Goal: Information Seeking & Learning: Learn about a topic

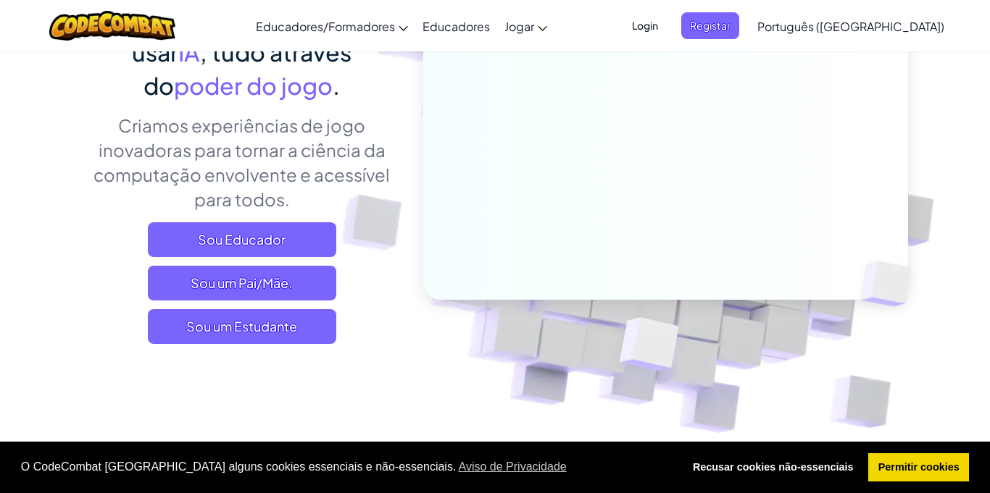
scroll to position [170, 0]
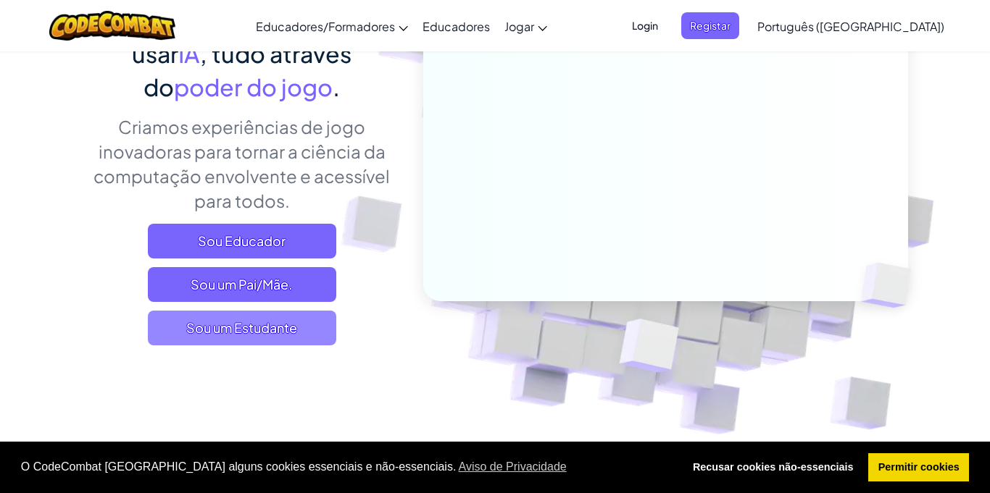
click at [290, 341] on span "Sou um Estudante" at bounding box center [242, 328] width 188 height 35
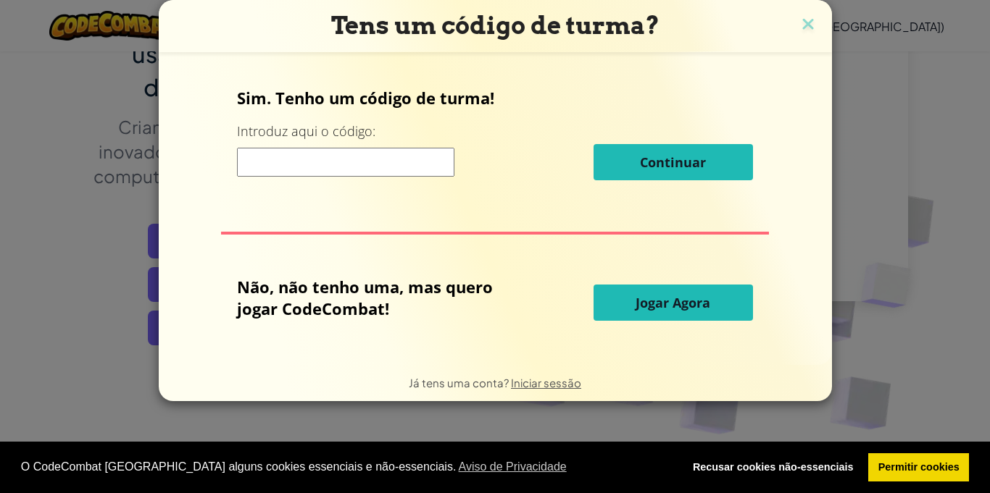
click at [630, 299] on button "Jogar Agora" at bounding box center [672, 303] width 159 height 36
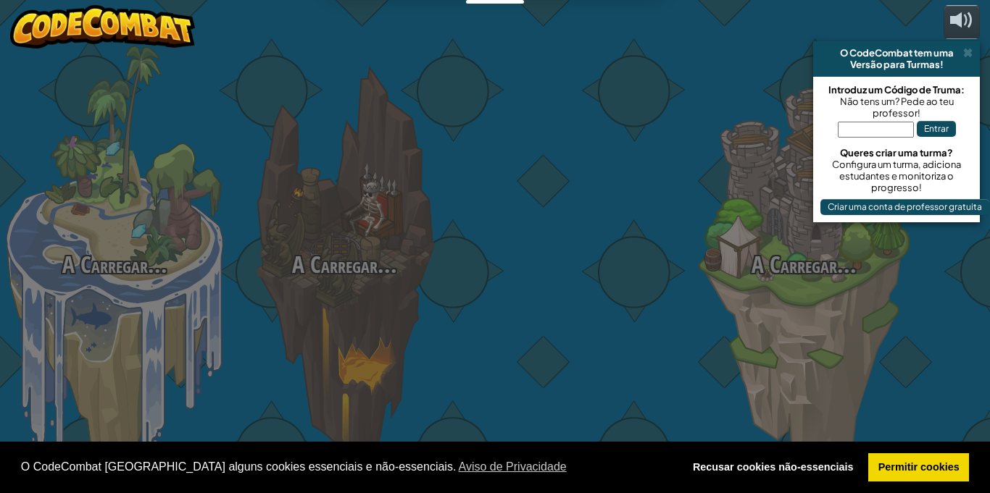
select select "pt-PT"
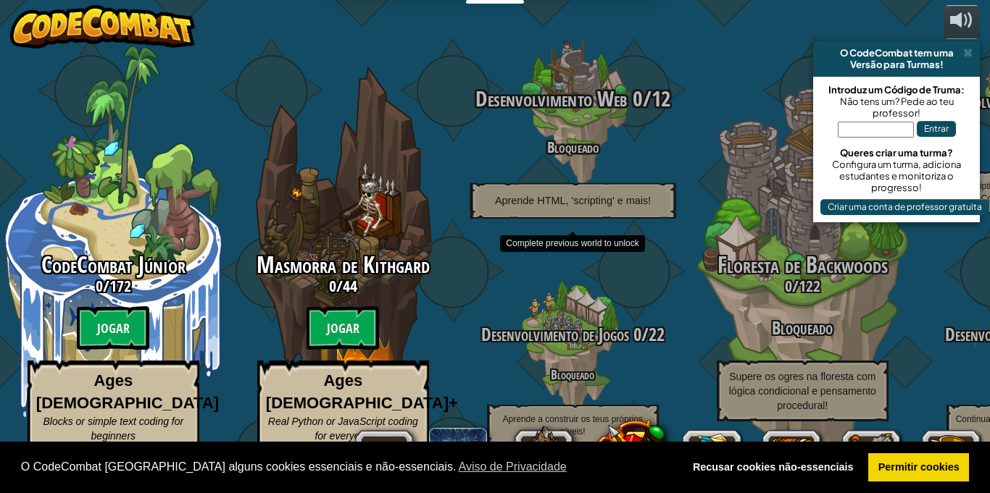
click at [627, 149] on div "Desenvolvimento Web 0 / 12 Bloqueado Aprende HTML, 'scripting' e mais!" at bounding box center [572, 153] width 275 height 132
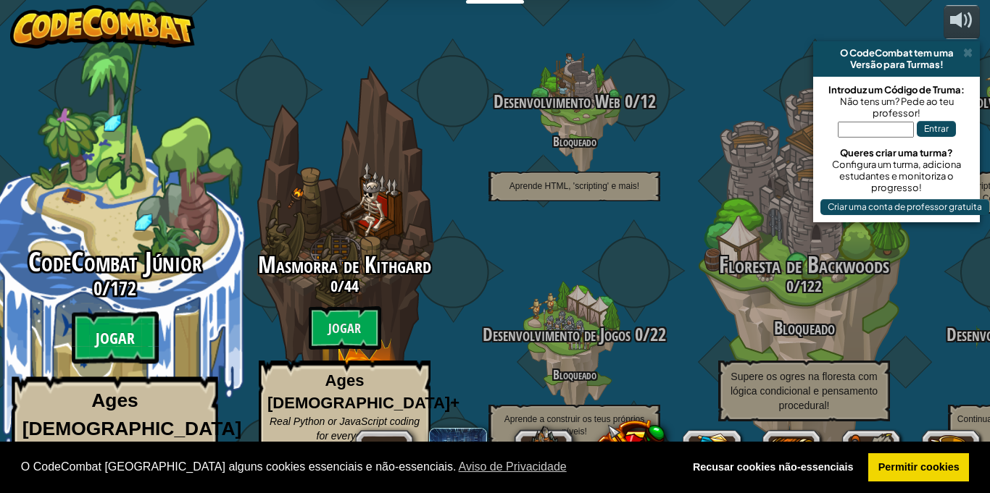
click at [129, 352] on btn "Jogar" at bounding box center [115, 338] width 87 height 52
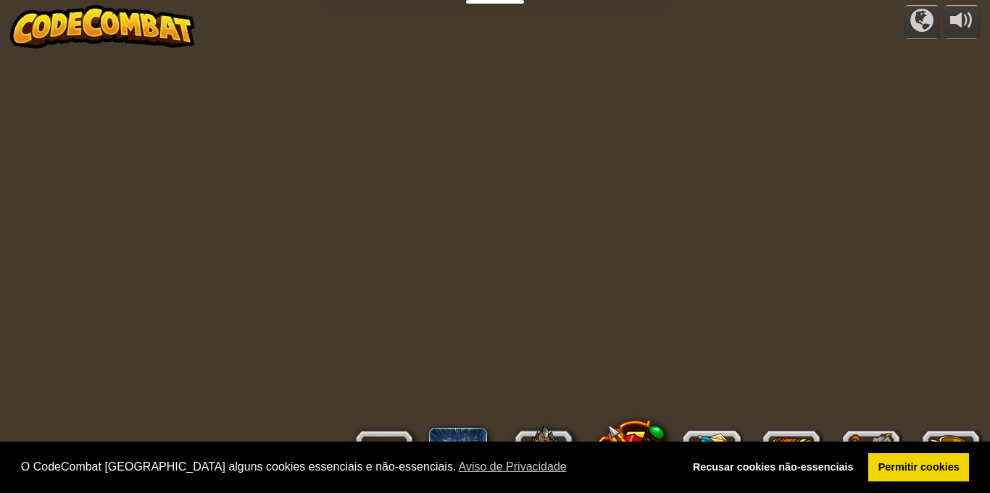
select select "pt-PT"
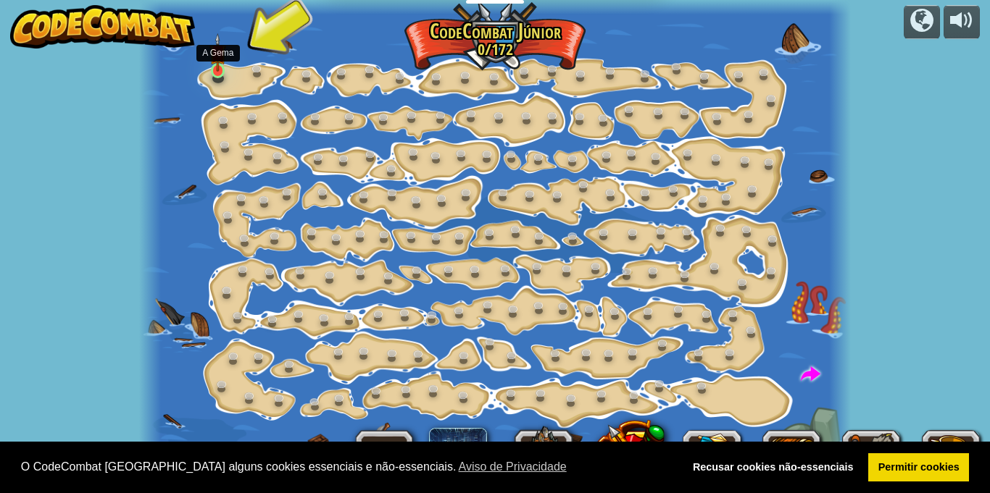
click at [220, 68] on img at bounding box center [217, 52] width 17 height 38
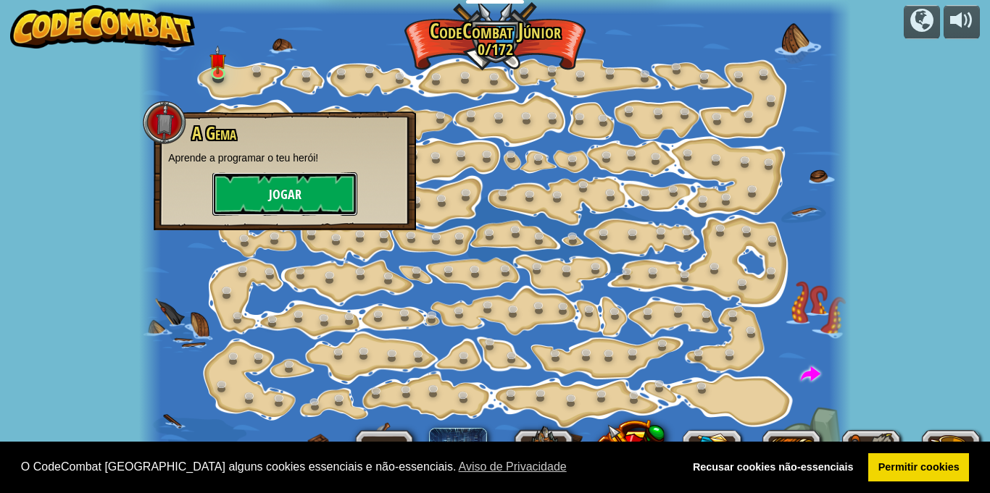
click at [254, 190] on button "Jogar" at bounding box center [284, 193] width 145 height 43
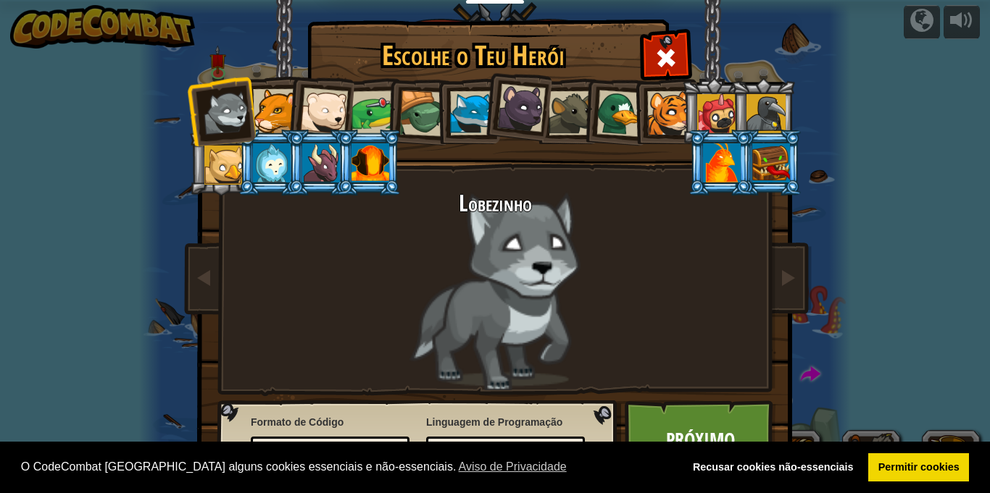
click at [519, 106] on div at bounding box center [521, 108] width 49 height 49
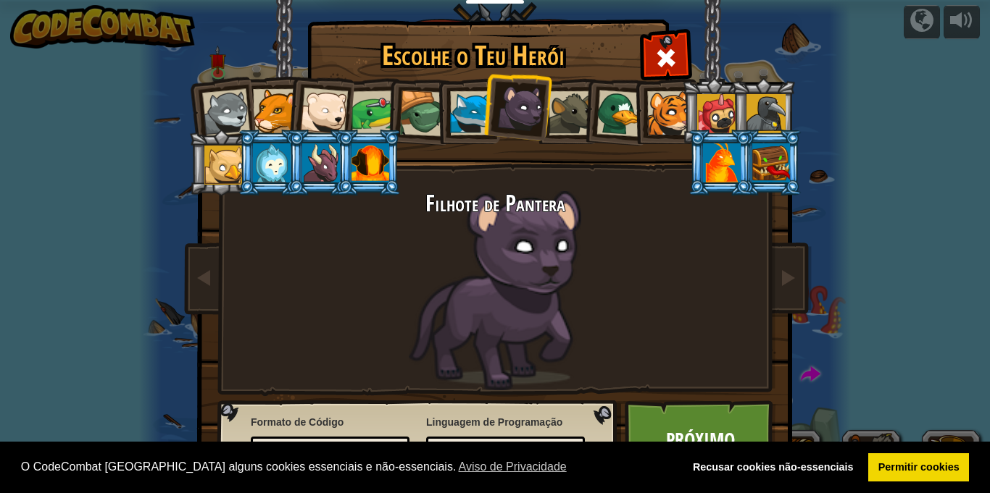
click at [512, 209] on h2 "Filhote de Pantera" at bounding box center [494, 203] width 543 height 25
click at [567, 201] on h2 "Filhote de Pantera" at bounding box center [494, 203] width 543 height 25
click at [564, 206] on h2 "Filhote de Pantera" at bounding box center [494, 203] width 543 height 25
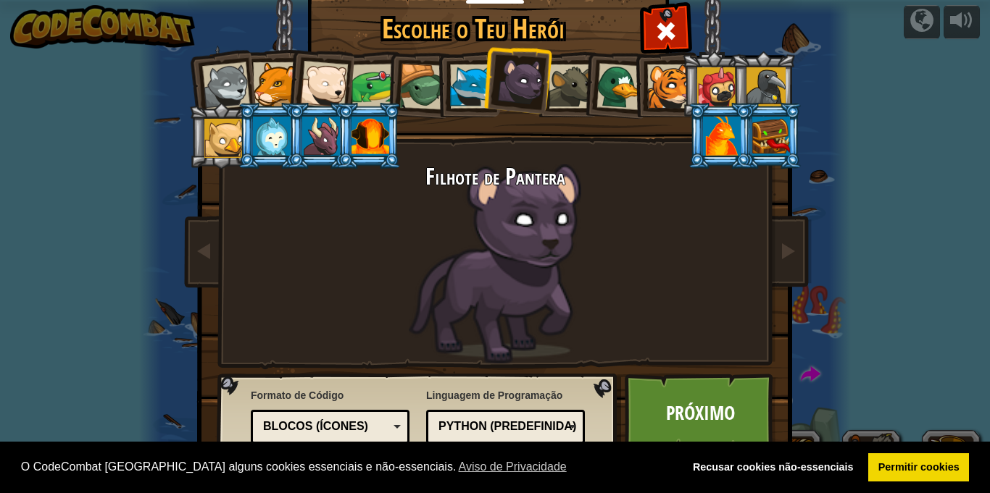
click at [467, 88] on div at bounding box center [472, 86] width 44 height 44
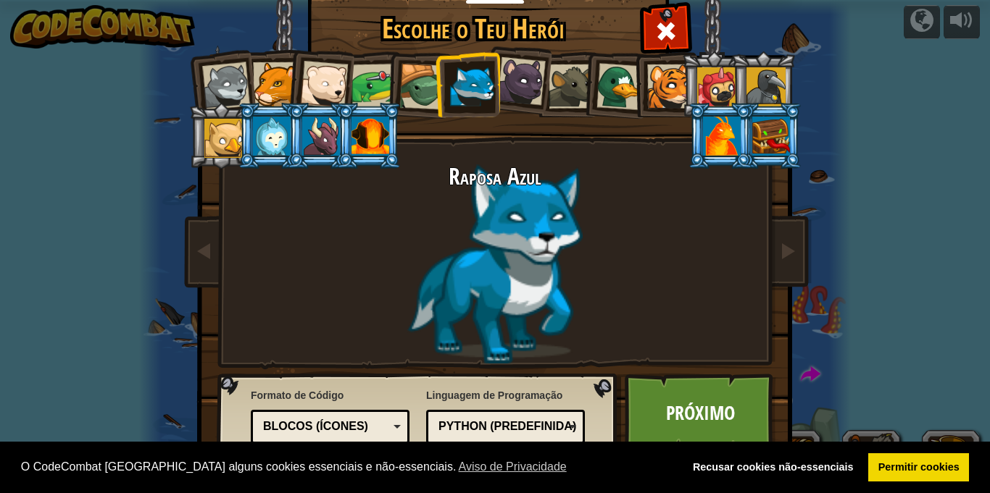
click at [319, 74] on div at bounding box center [324, 85] width 48 height 48
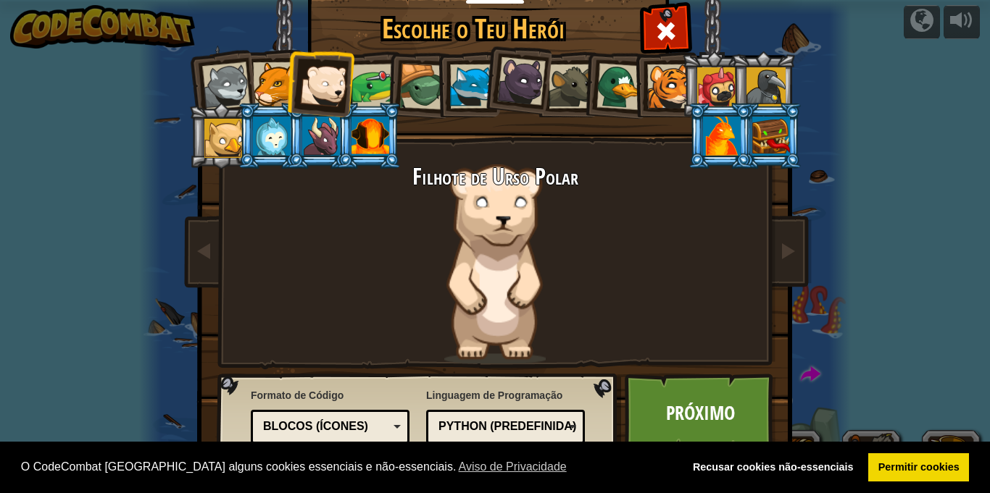
click at [209, 145] on div at bounding box center [223, 138] width 39 height 39
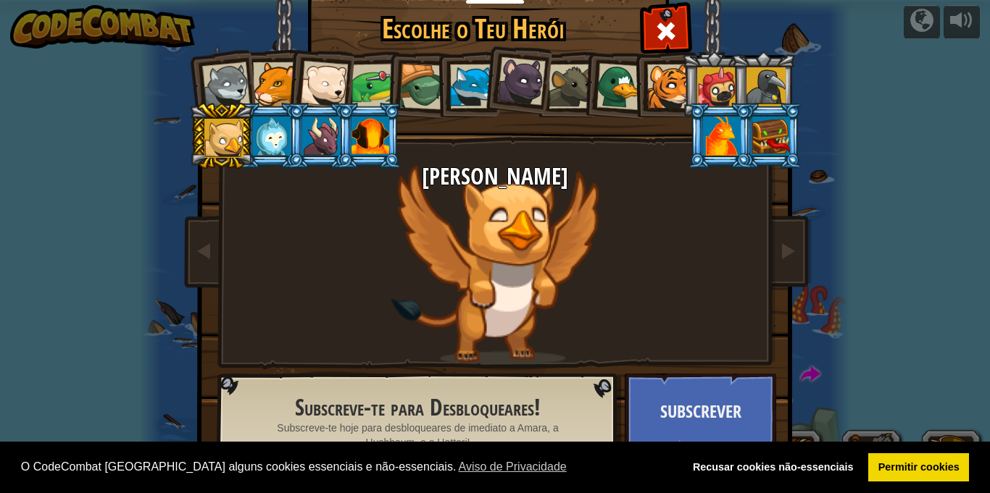
click at [552, 67] on div at bounding box center [570, 86] width 44 height 44
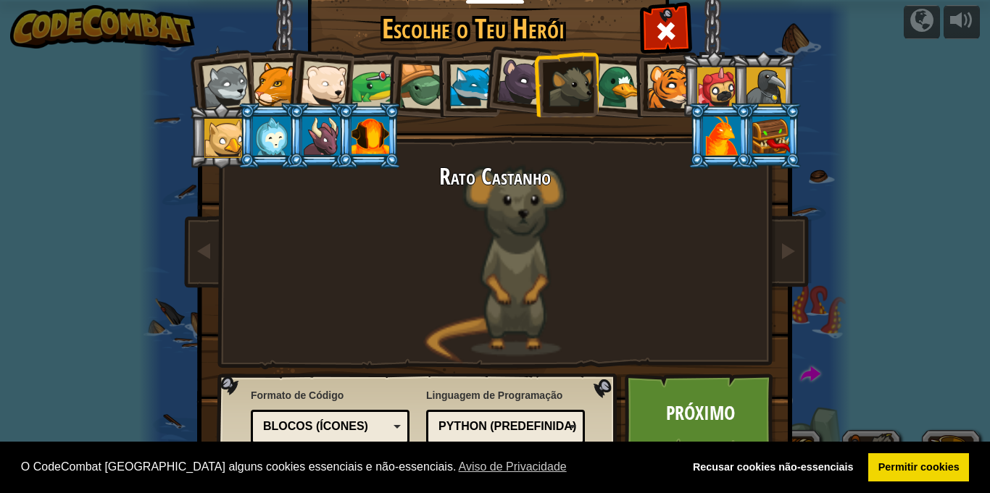
click at [212, 91] on div at bounding box center [226, 86] width 48 height 48
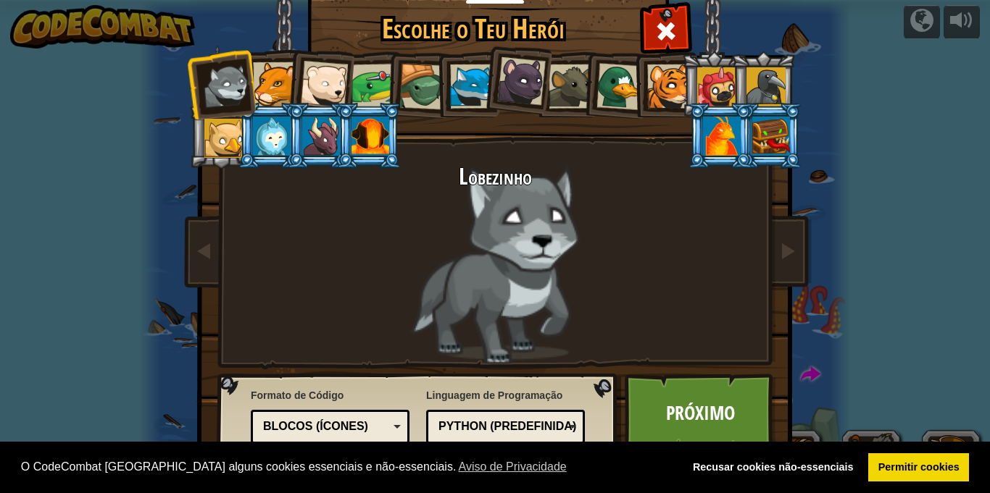
click at [559, 80] on div at bounding box center [570, 86] width 44 height 44
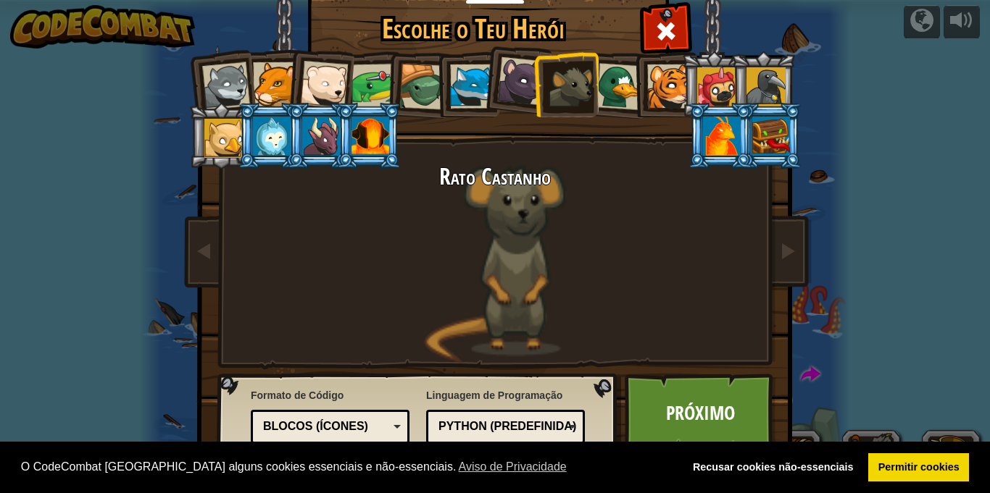
click at [497, 81] on li at bounding box center [516, 79] width 72 height 72
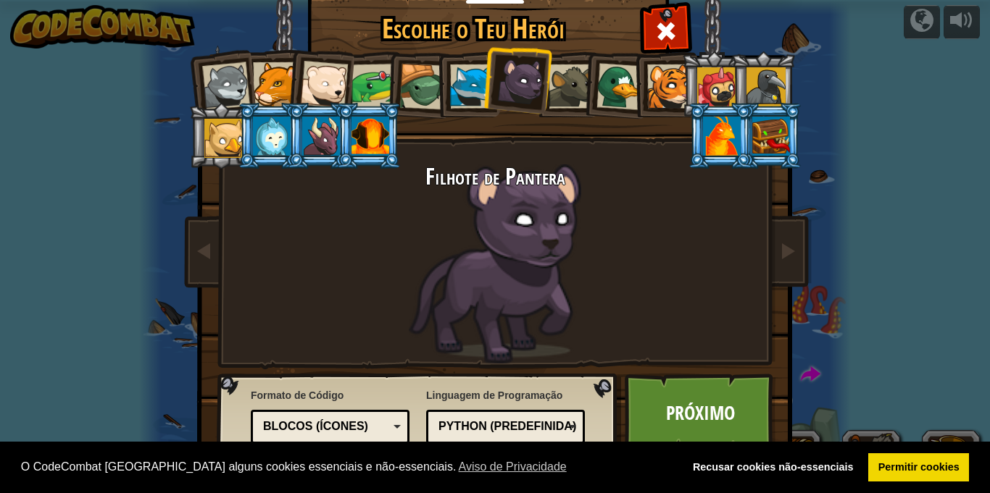
click at [379, 419] on div "Blocos (ícones)" at bounding box center [325, 427] width 125 height 17
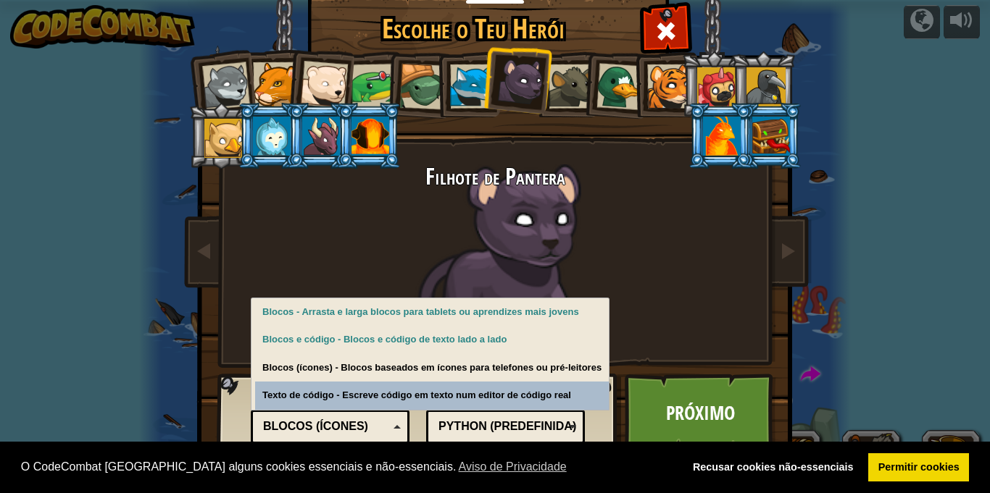
click at [523, 427] on div "Python (Predefinida)" at bounding box center [500, 427] width 125 height 17
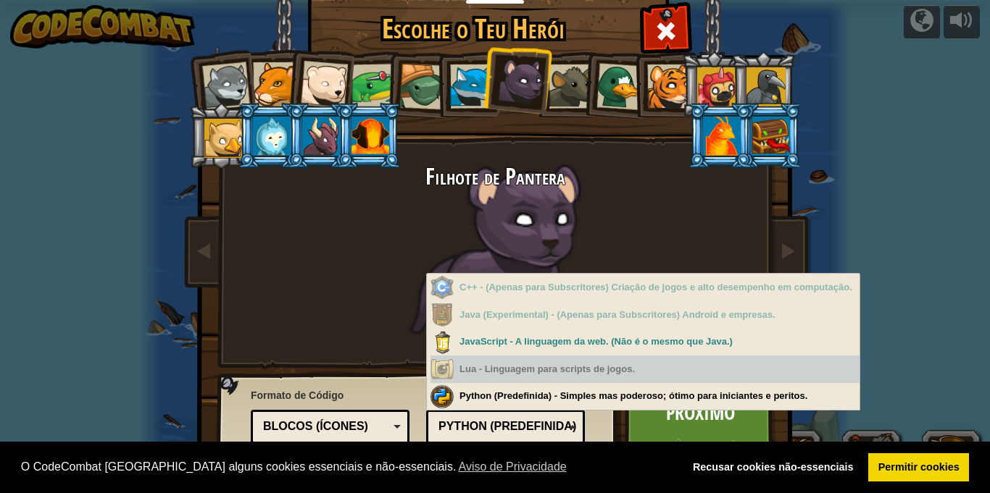
click at [506, 370] on div "Lua - Linguagem para scripts de jogos." at bounding box center [644, 370] width 429 height 28
click at [498, 380] on div "Lua - Linguagem para scripts de jogos." at bounding box center [644, 370] width 429 height 28
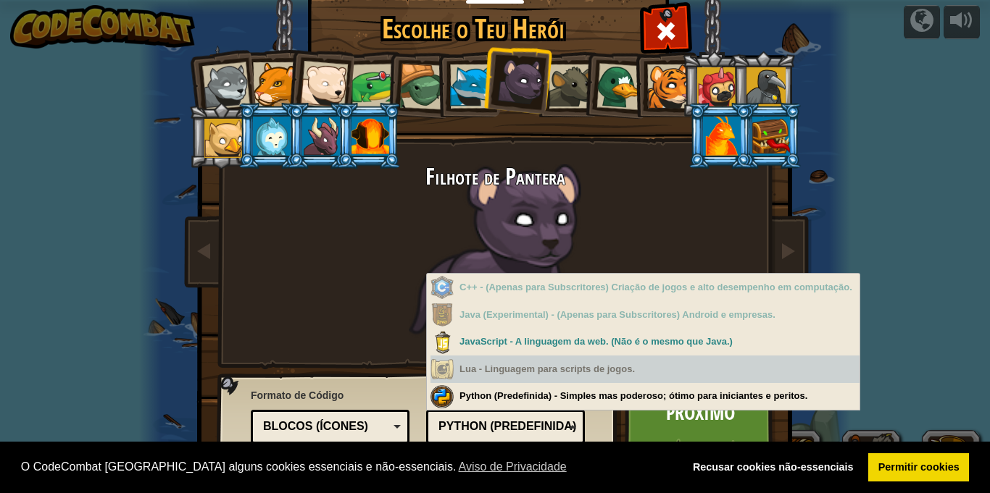
click at [498, 380] on div "Lua - Linguagem para scripts de jogos." at bounding box center [644, 370] width 429 height 28
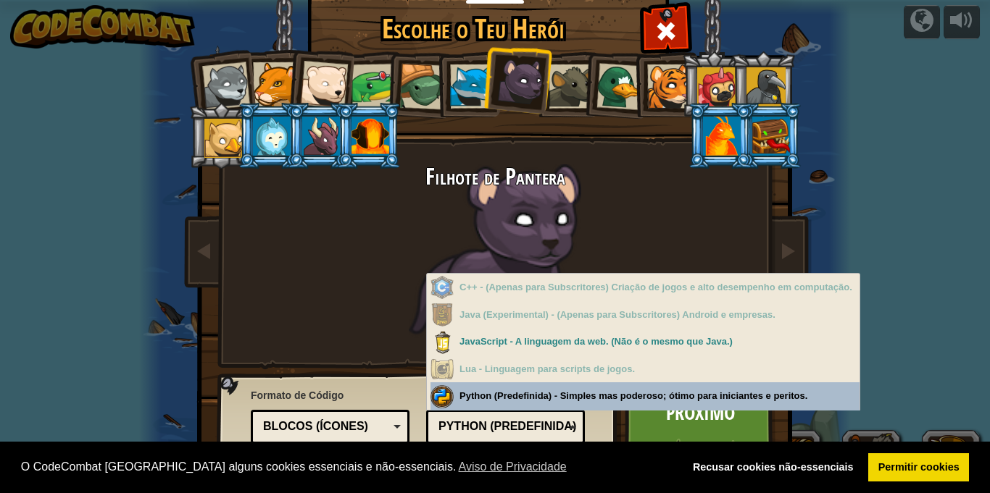
drag, startPoint x: 520, startPoint y: 358, endPoint x: 518, endPoint y: 396, distance: 38.5
click at [518, 396] on div "C++ - (Apenas para Subscritores) Criação de jogos e alto desempenho em computaç…" at bounding box center [644, 342] width 429 height 137
click at [518, 396] on div "Python (Predefinida) - Simples mas poderoso; ótimo para iniciantes e peritos." at bounding box center [644, 396] width 429 height 28
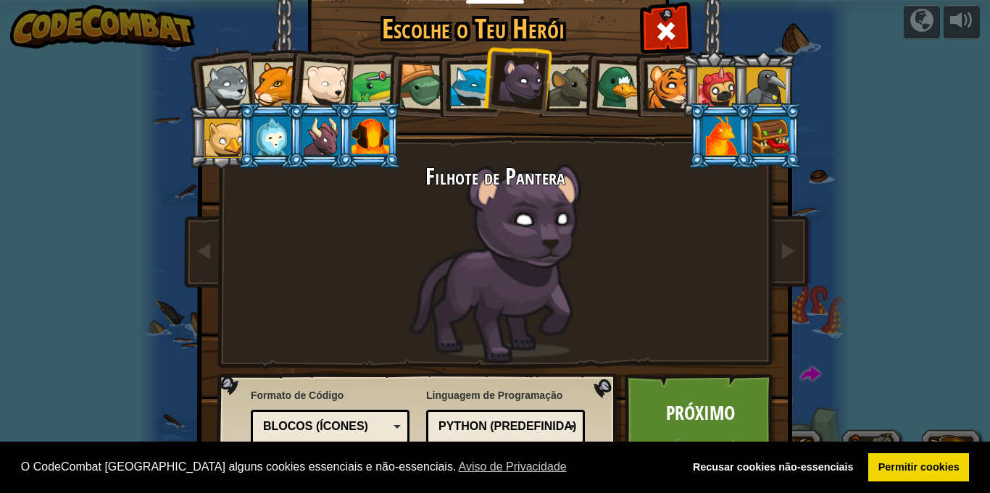
click at [377, 435] on div "Blocos (ícones)" at bounding box center [330, 427] width 140 height 22
click at [703, 407] on link "Próximo" at bounding box center [699, 414] width 151 height 80
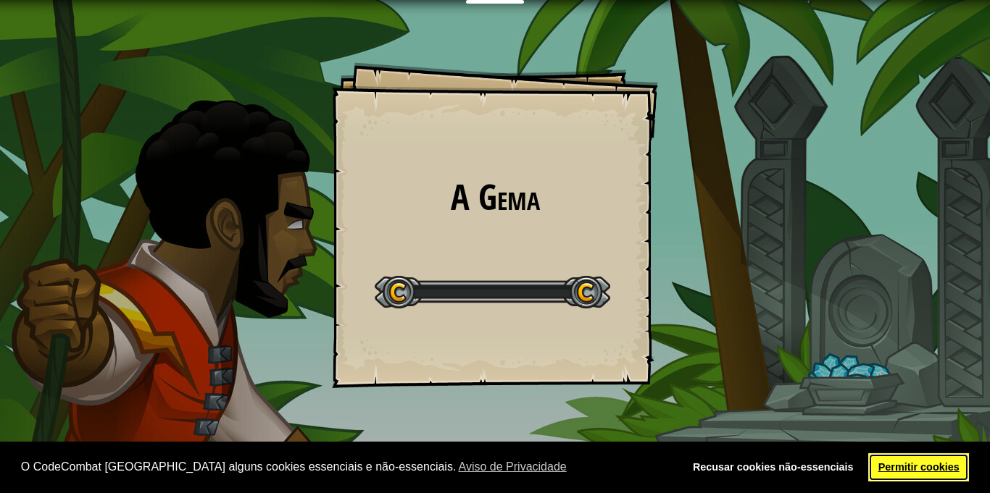
click at [916, 469] on link "Permitir cookies" at bounding box center [918, 467] width 101 height 29
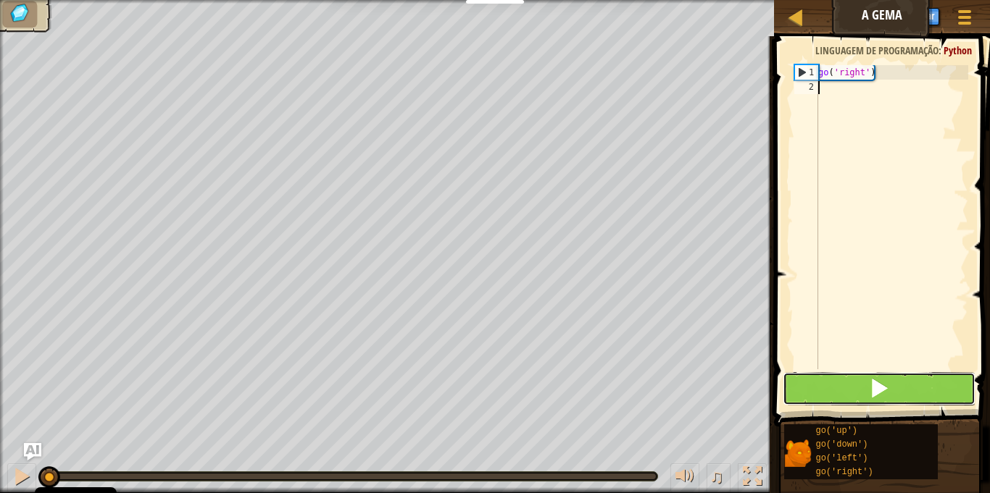
click at [866, 394] on button at bounding box center [878, 388] width 192 height 33
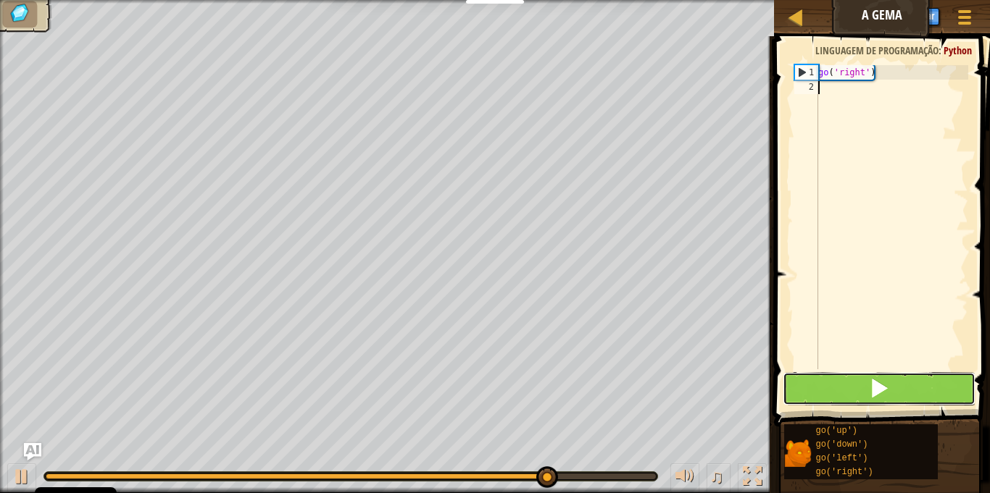
click at [890, 394] on button at bounding box center [878, 388] width 192 height 33
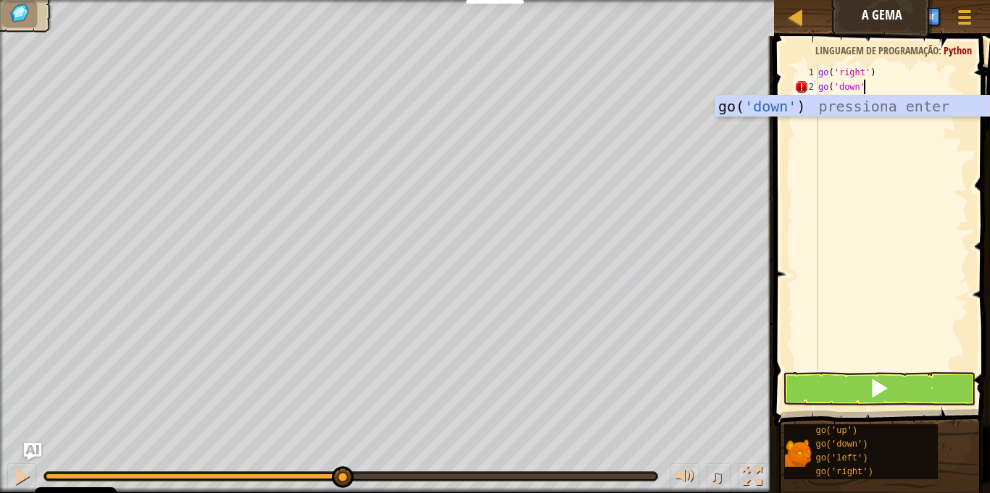
scroll to position [7, 7]
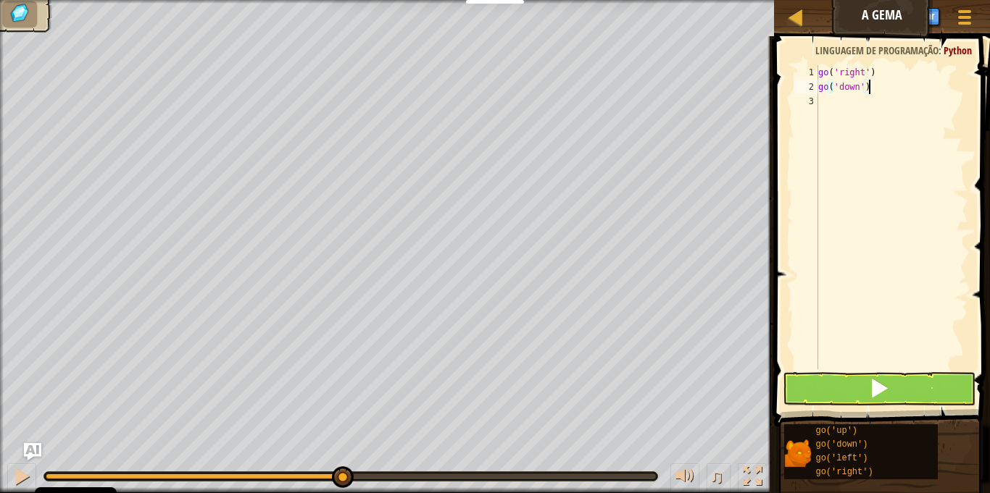
type textarea "go('down')"
click at [829, 390] on button at bounding box center [878, 388] width 192 height 33
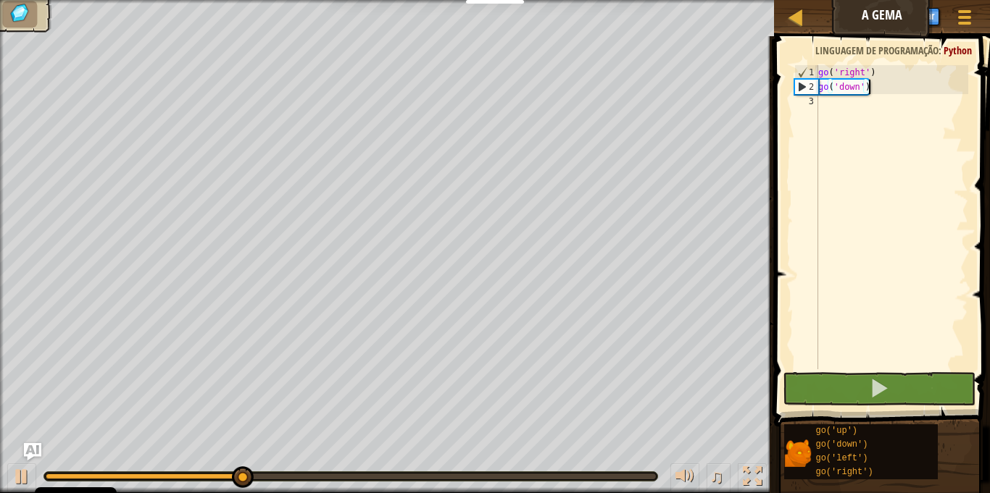
click at [894, 127] on div "go ( 'right' ) go ( 'down' )" at bounding box center [891, 231] width 153 height 333
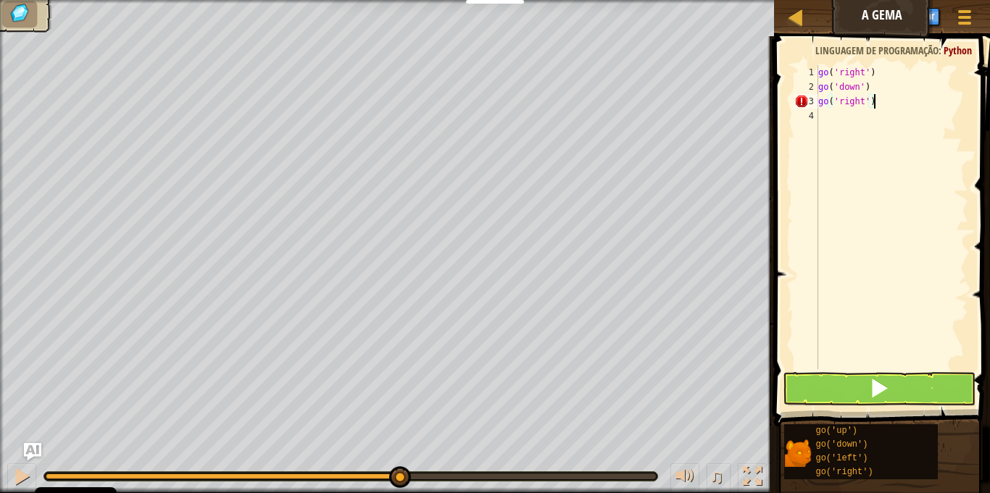
scroll to position [7, 7]
type textarea "go('right')"
click at [859, 398] on button at bounding box center [878, 388] width 192 height 33
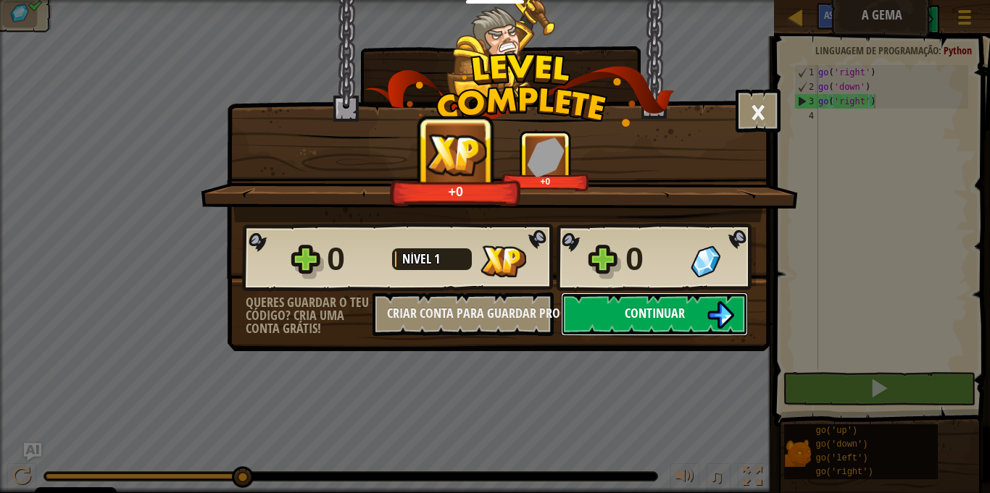
click at [705, 304] on button "Continuar" at bounding box center [654, 314] width 187 height 43
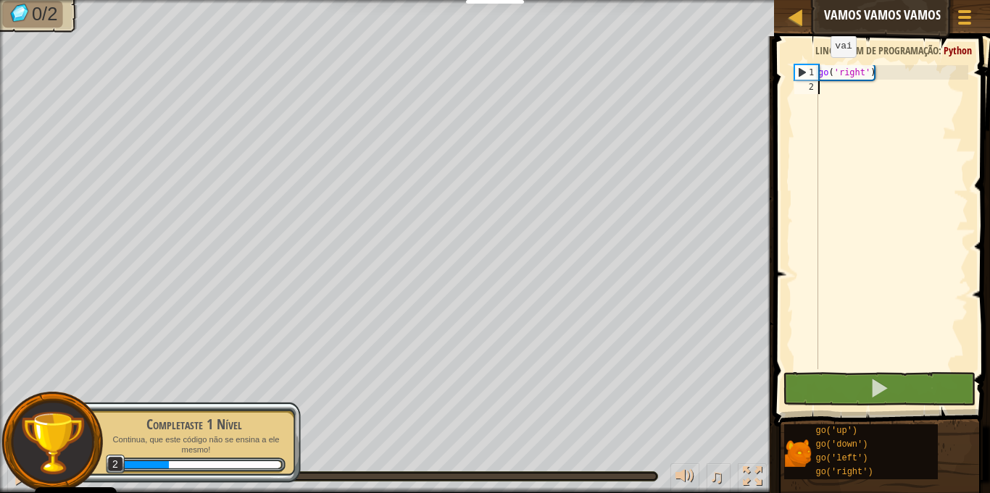
click at [806, 70] on div "1" at bounding box center [806, 72] width 23 height 14
click at [804, 68] on div "1" at bounding box center [806, 72] width 23 height 14
type textarea "go('right')"
click at [870, 154] on div "go ( 'right' )" at bounding box center [891, 231] width 153 height 333
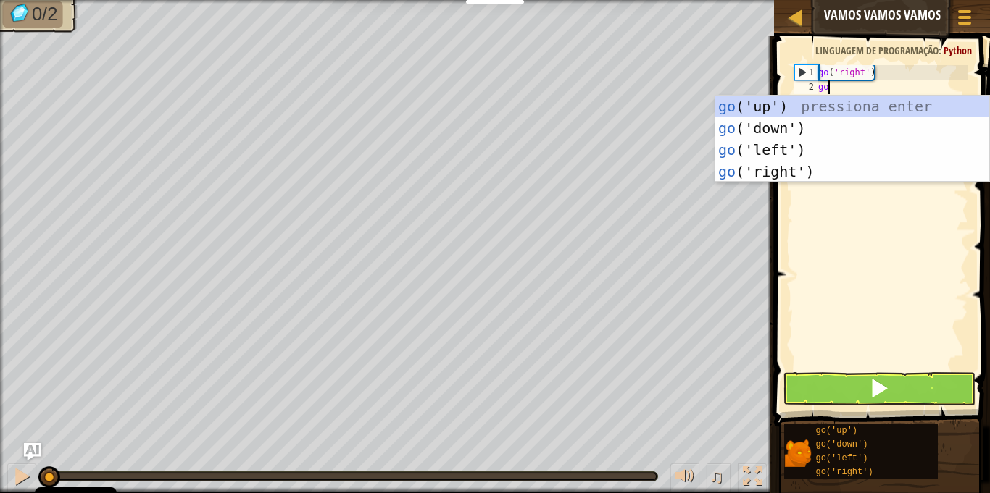
scroll to position [7, 1]
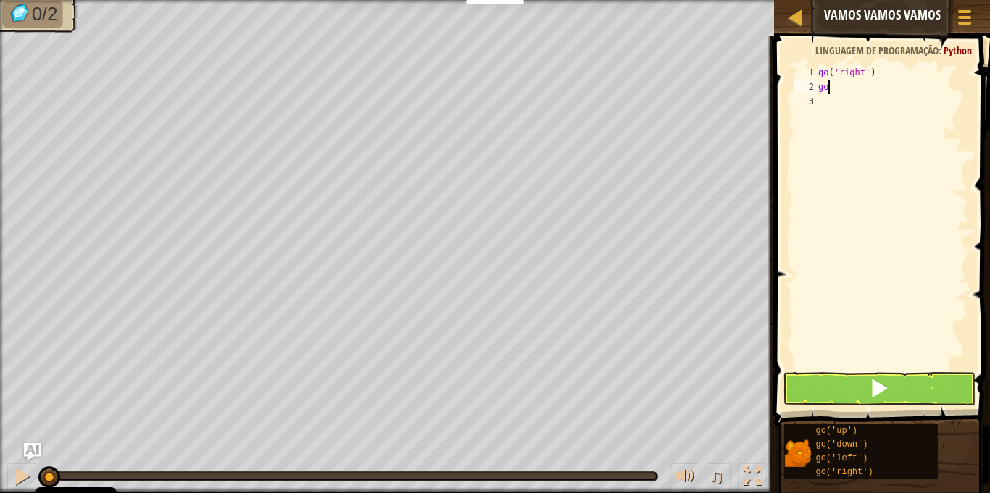
type textarea "g"
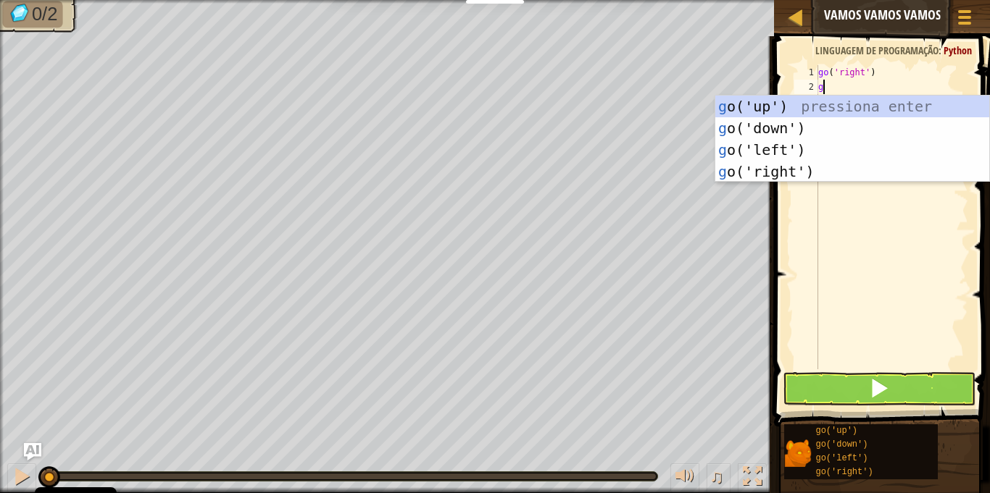
type textarea "go"
click at [819, 103] on div "go ('up') pressiona enter go ('down') pressiona enter go ('left') pressiona ent…" at bounding box center [852, 161] width 274 height 130
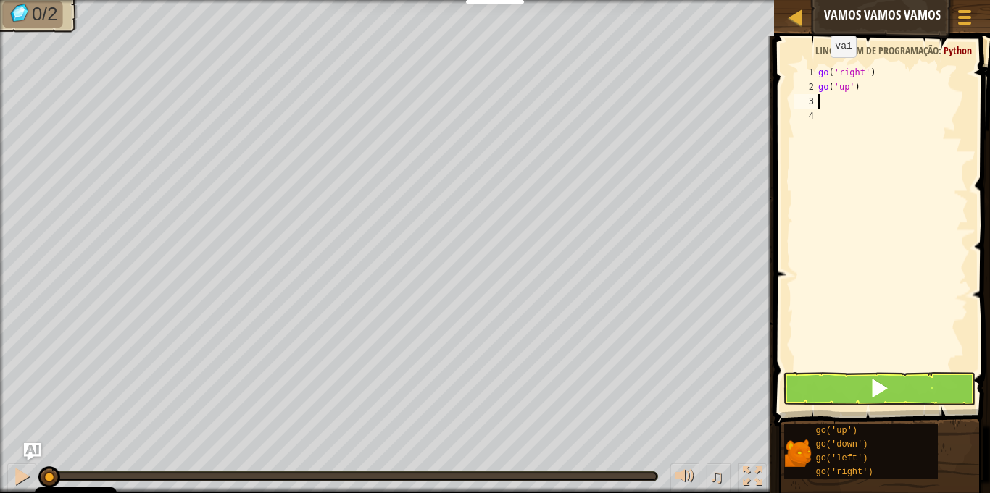
scroll to position [7, 0]
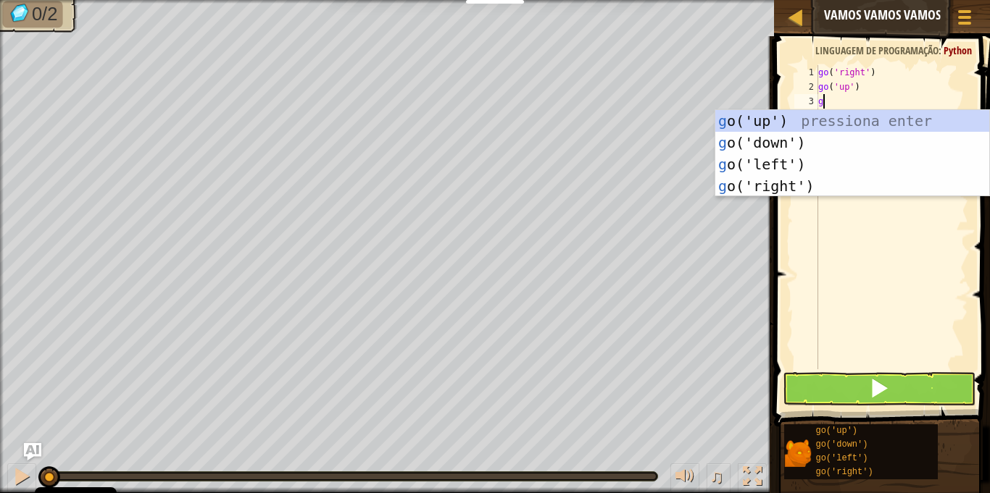
type textarea "go"
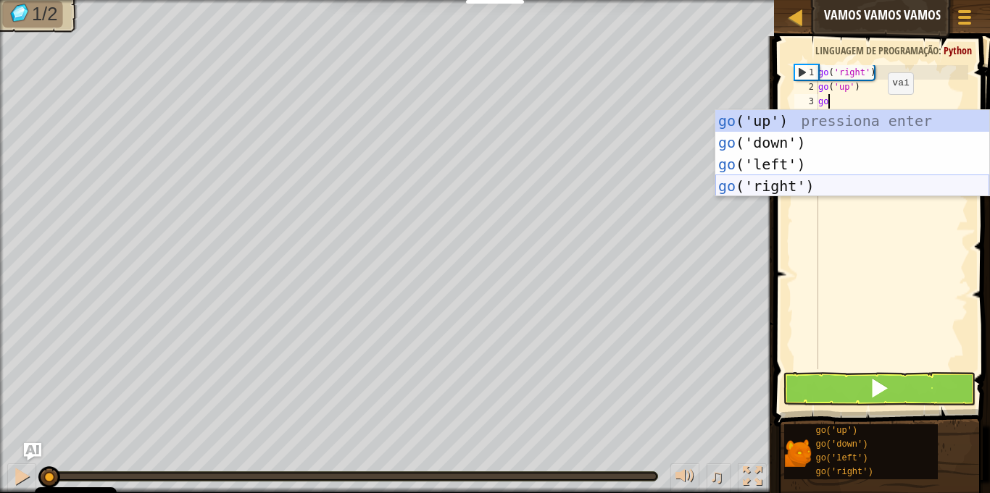
click at [856, 183] on div "go ('up') pressiona enter go ('down') pressiona enter go ('left') pressiona ent…" at bounding box center [852, 175] width 274 height 130
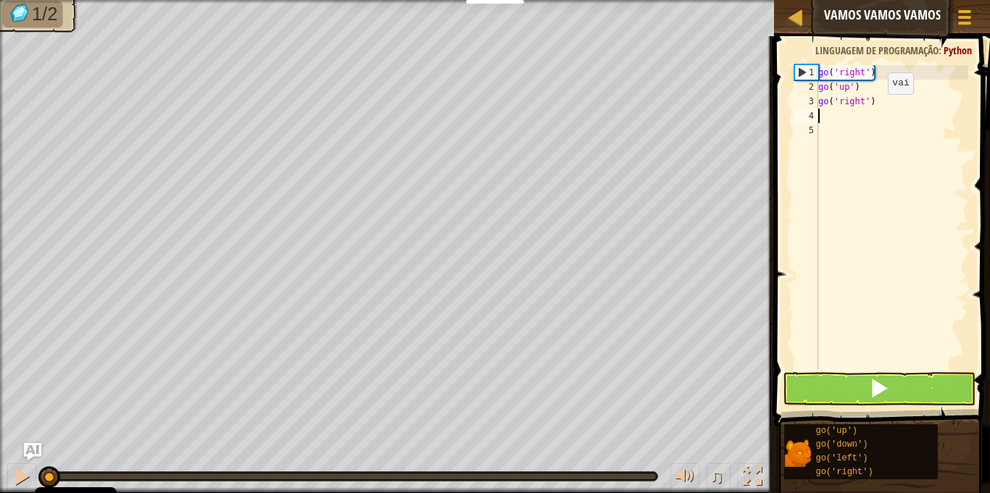
scroll to position [7, 0]
click at [897, 109] on div "go ( 'right' ) go ( 'up' ) go ( 'right' )" at bounding box center [891, 231] width 153 height 333
click at [899, 99] on div "go ( 'right' ) go ( 'up' ) go ( 'right' )" at bounding box center [891, 231] width 153 height 333
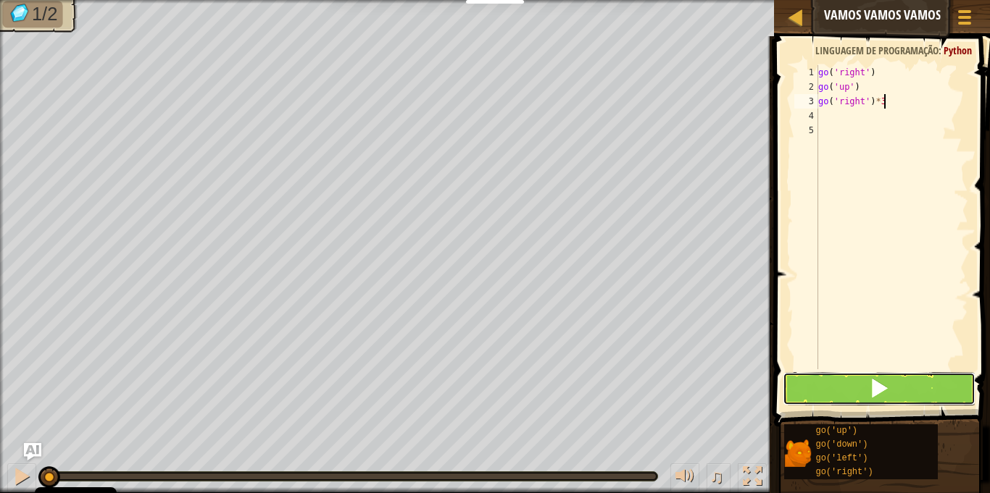
click at [873, 391] on span at bounding box center [879, 388] width 20 height 20
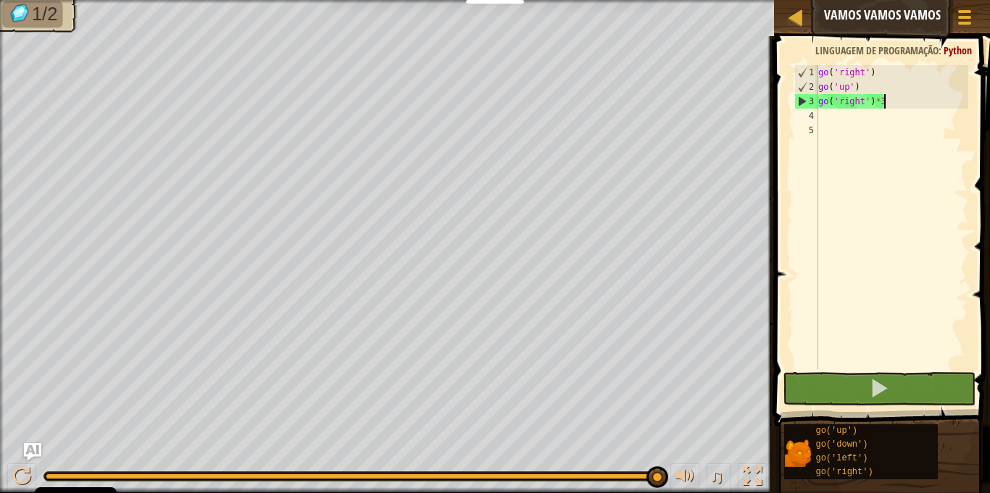
click at [804, 99] on div "3" at bounding box center [806, 101] width 23 height 14
click at [882, 101] on div "go ( 'right' ) go ( 'up' ) go ( 'right' ) * 3" at bounding box center [891, 231] width 153 height 333
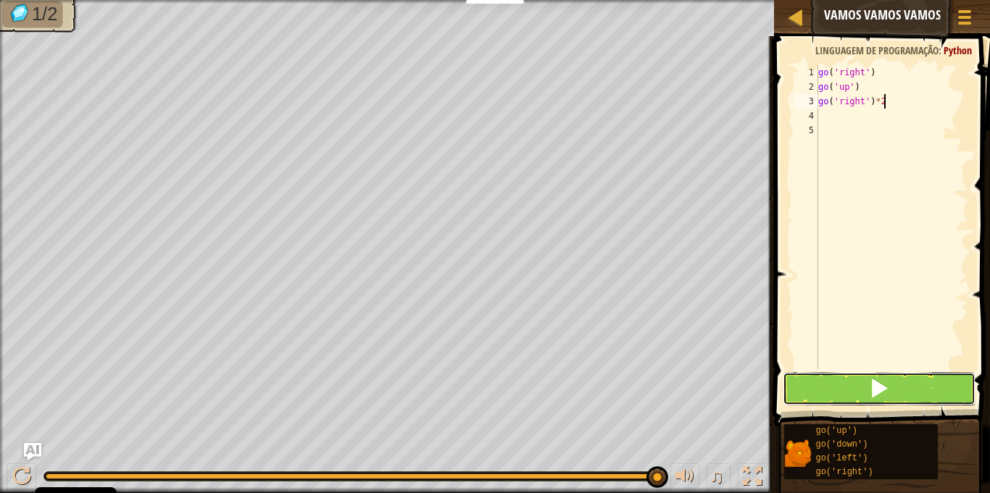
click at [858, 397] on button at bounding box center [878, 388] width 192 height 33
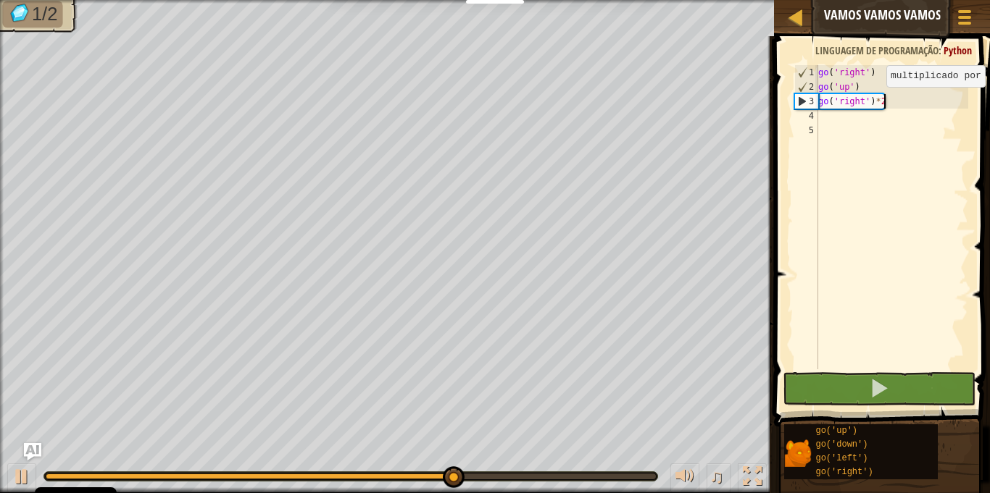
click at [880, 101] on div "go ( 'right' ) go ( 'up' ) go ( 'right' ) * 2" at bounding box center [891, 231] width 153 height 333
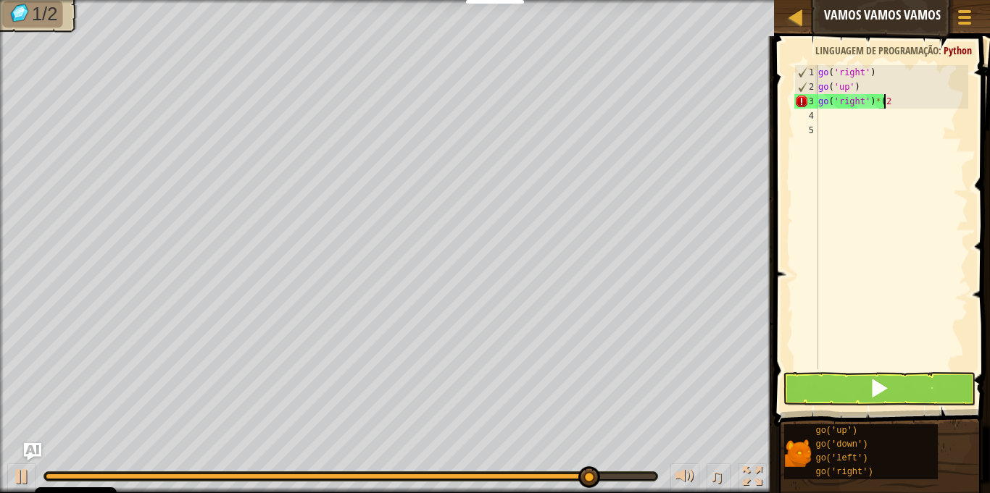
click at [922, 101] on div "go ( 'right' ) go ( 'up' ) go ( 'right' ) * ( 2" at bounding box center [891, 231] width 153 height 333
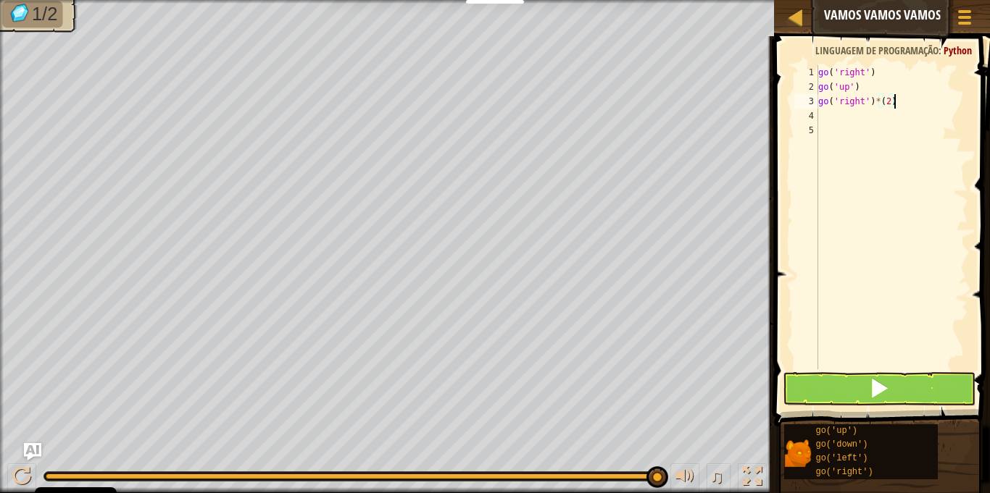
type textarea "go('right')*(2)"
click at [842, 393] on button at bounding box center [878, 388] width 192 height 33
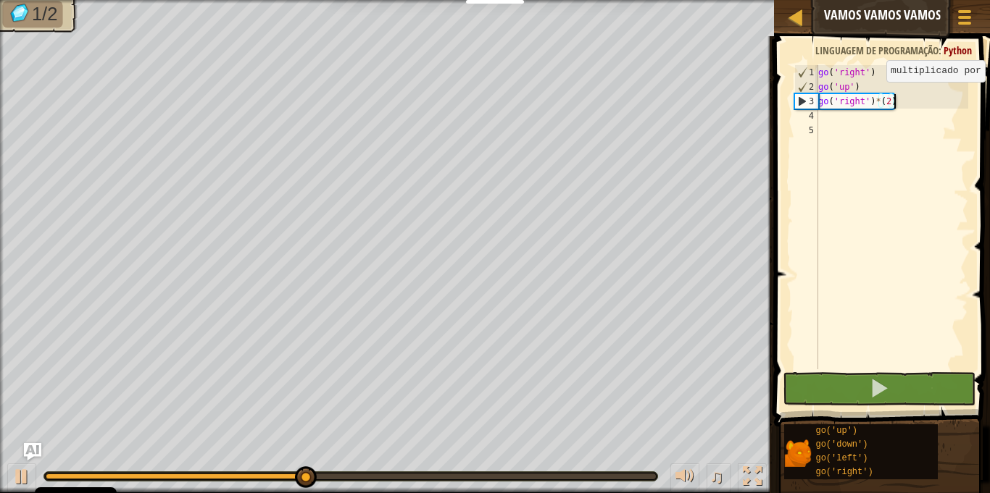
click at [880, 96] on div "go ( 'right' ) go ( 'up' ) go ( 'right' ) * ( 2 )" at bounding box center [891, 231] width 153 height 333
